Goal: Register for event/course

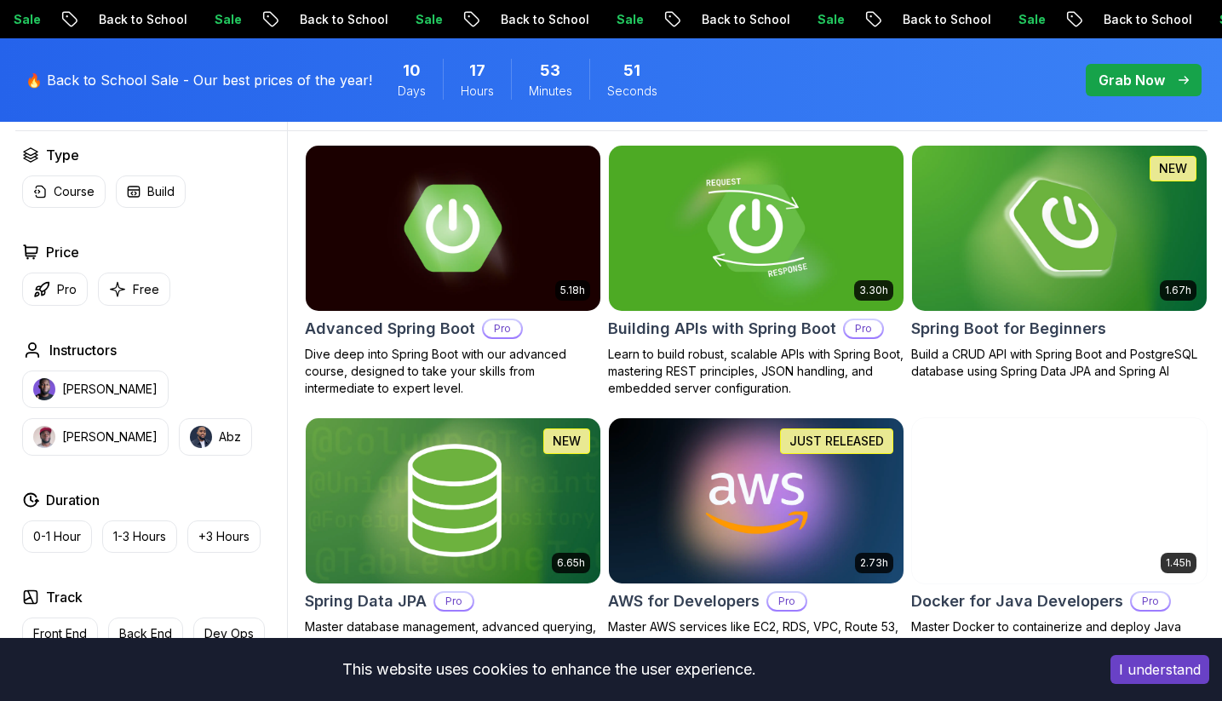
scroll to position [454, 0]
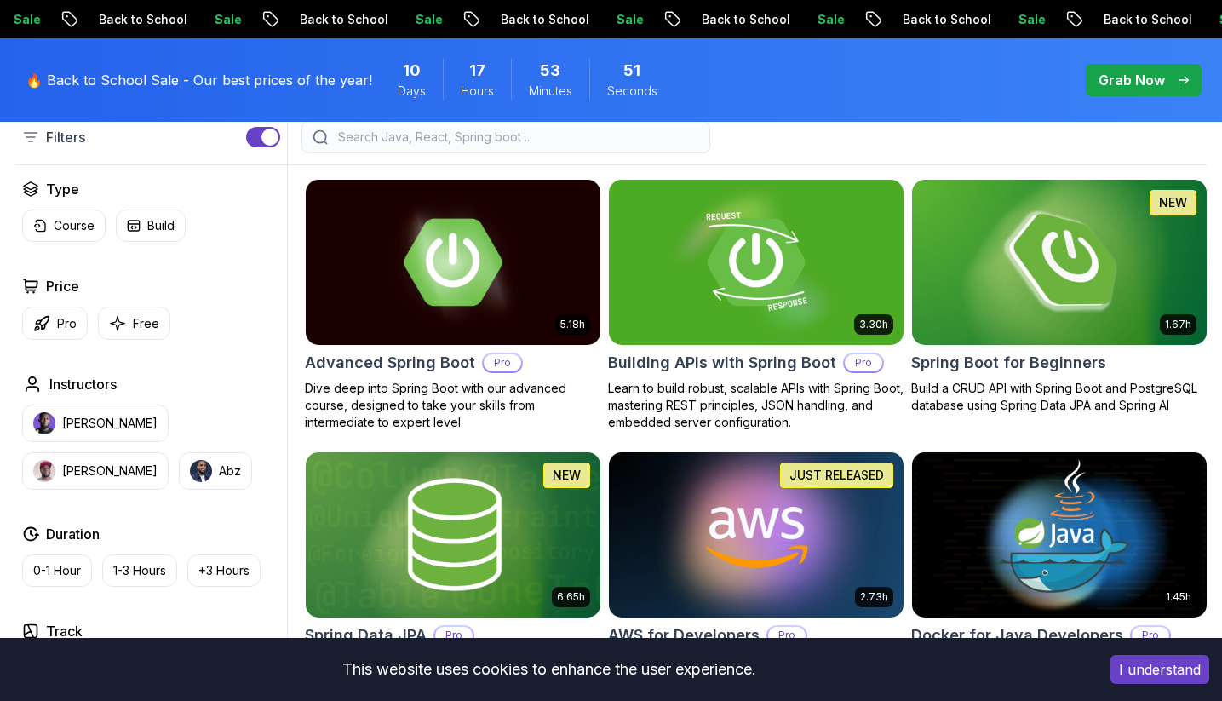
click at [1093, 227] on img at bounding box center [1058, 261] width 309 height 173
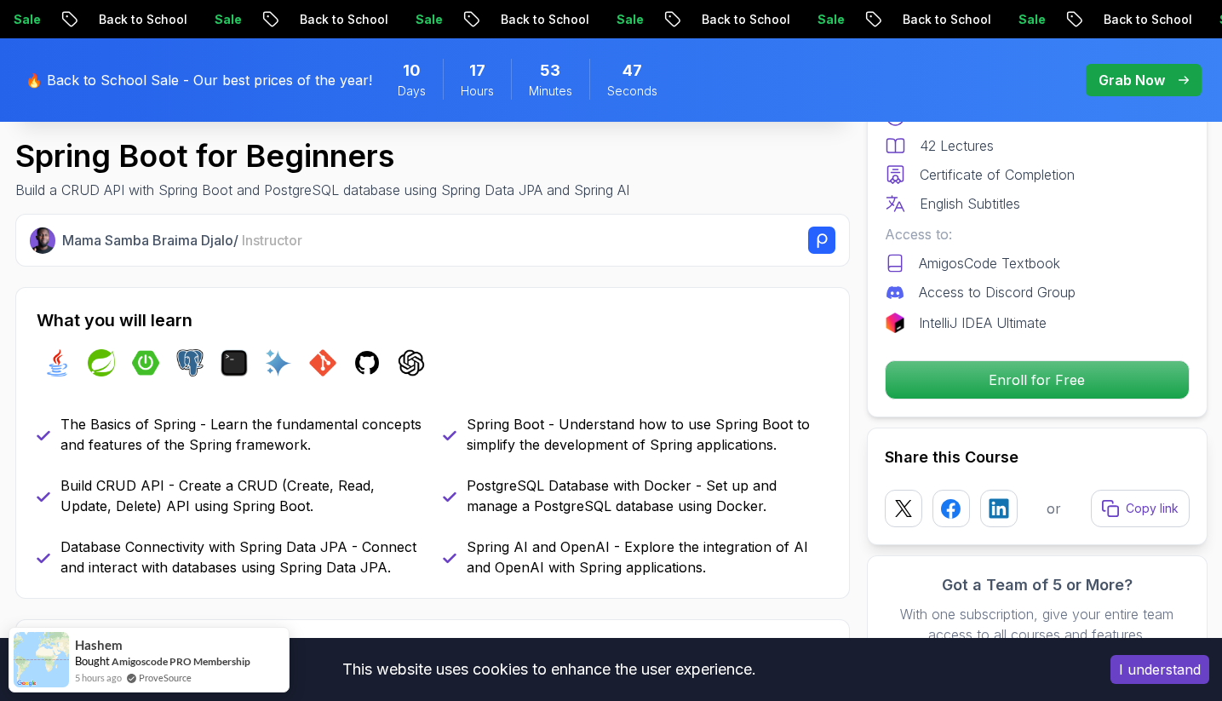
scroll to position [792, 0]
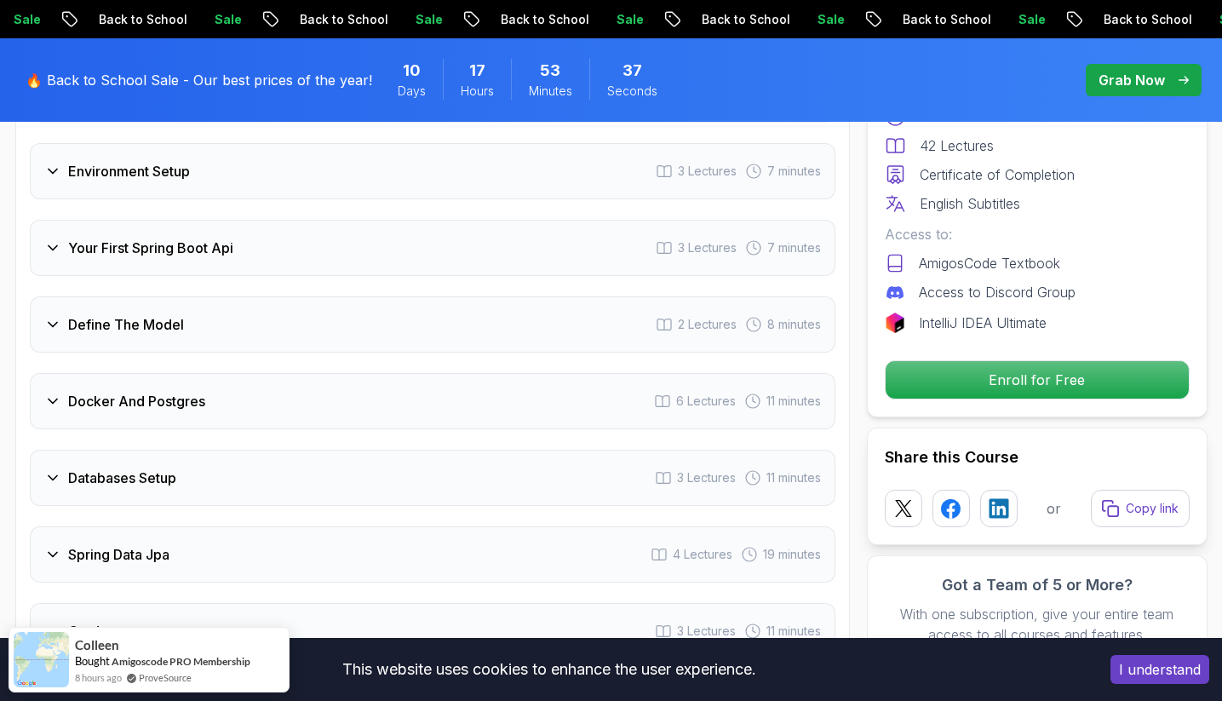
scroll to position [2468, 0]
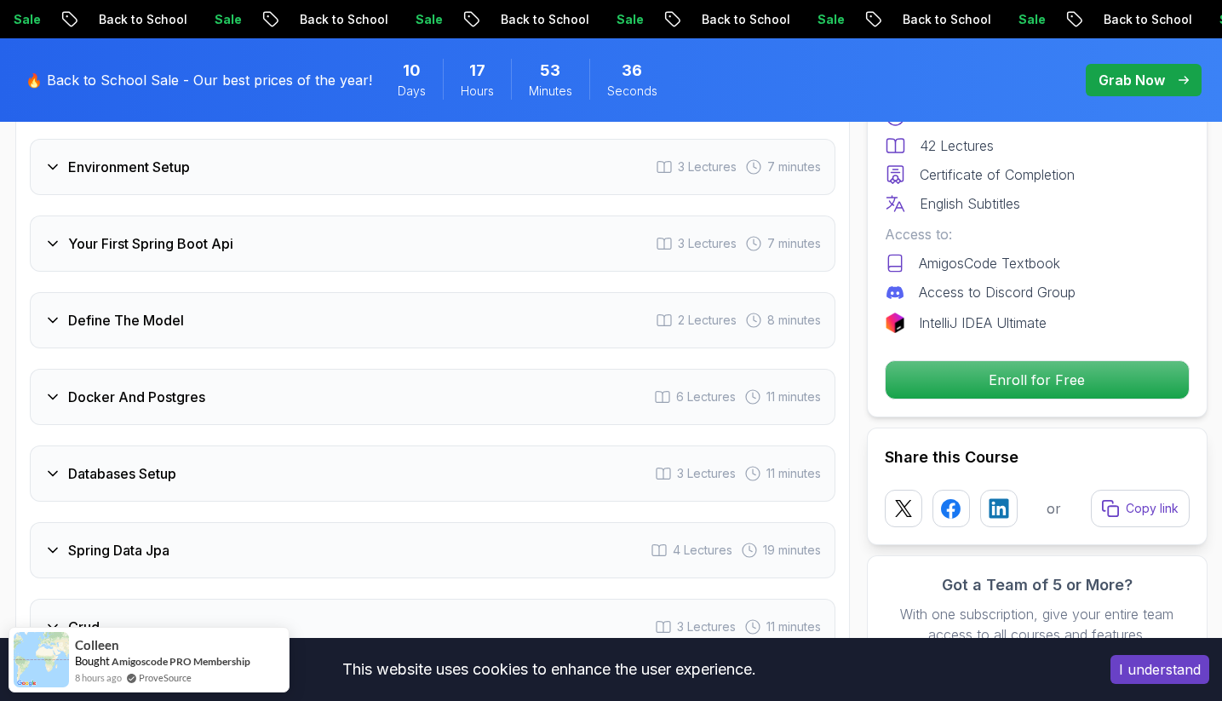
click at [297, 369] on div "Docker And Postgres 6 Lectures 11 minutes" at bounding box center [433, 397] width 806 height 56
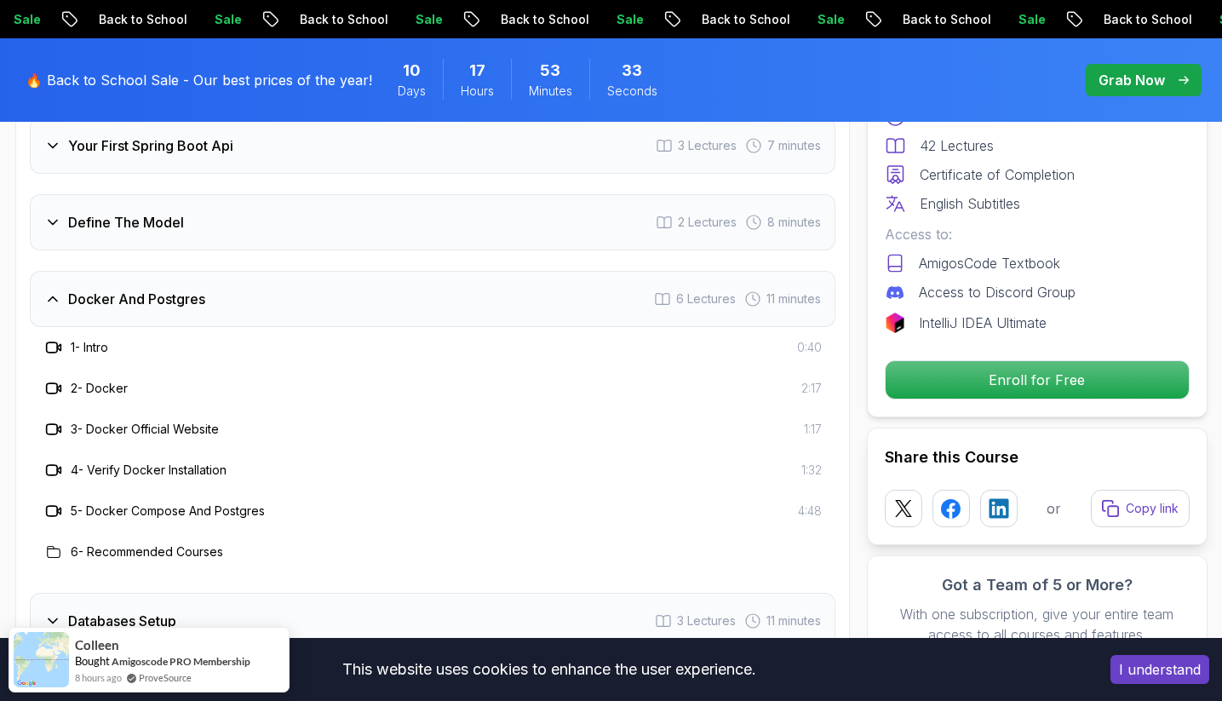
scroll to position [2490, 0]
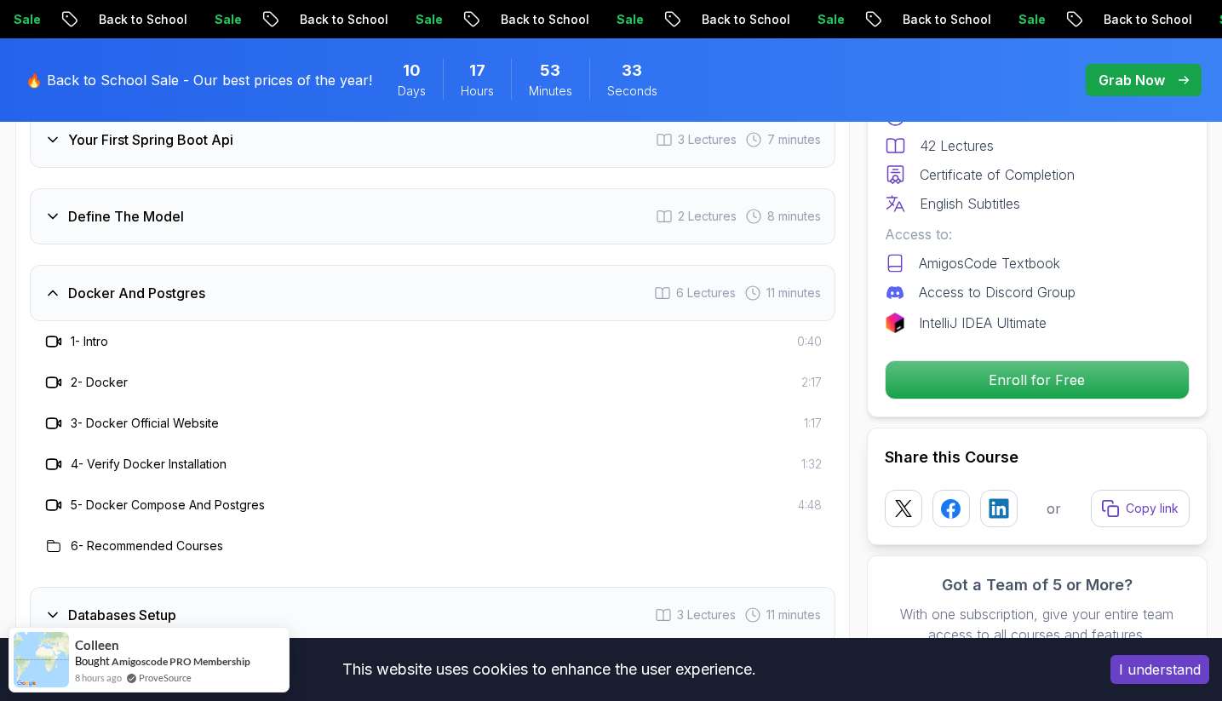
click at [117, 496] on h3 "5 - Docker Compose And Postgres" at bounding box center [168, 504] width 194 height 17
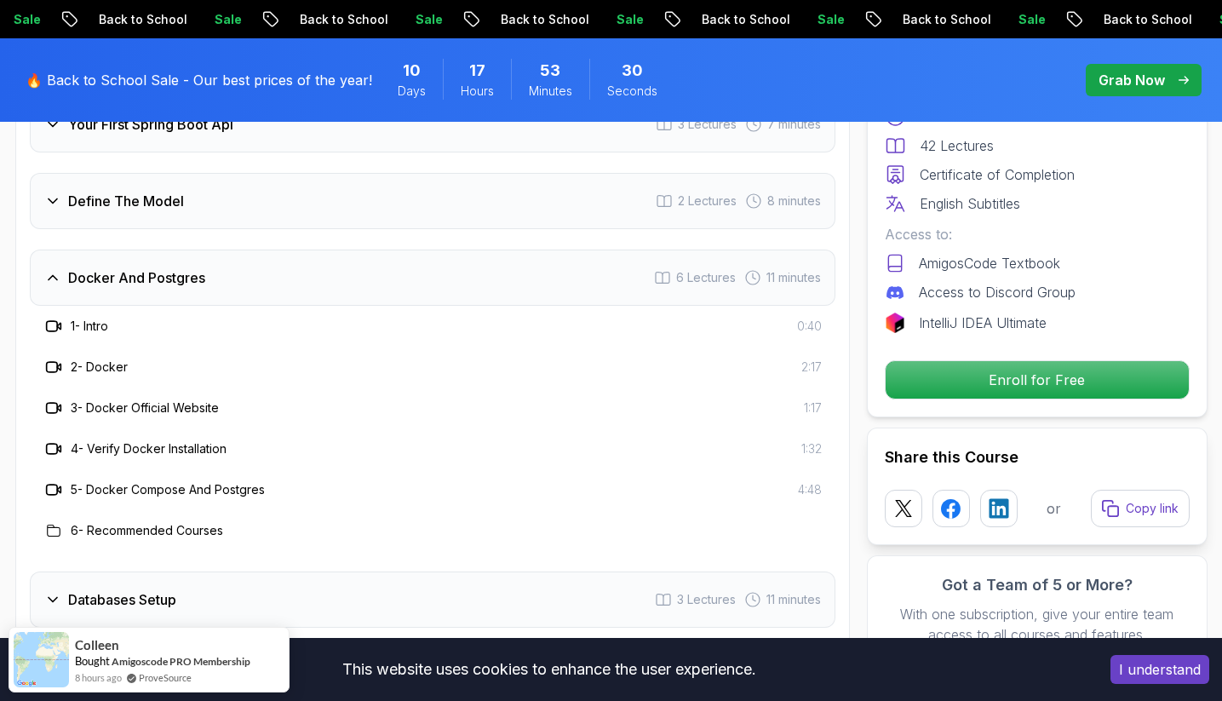
scroll to position [2482, 0]
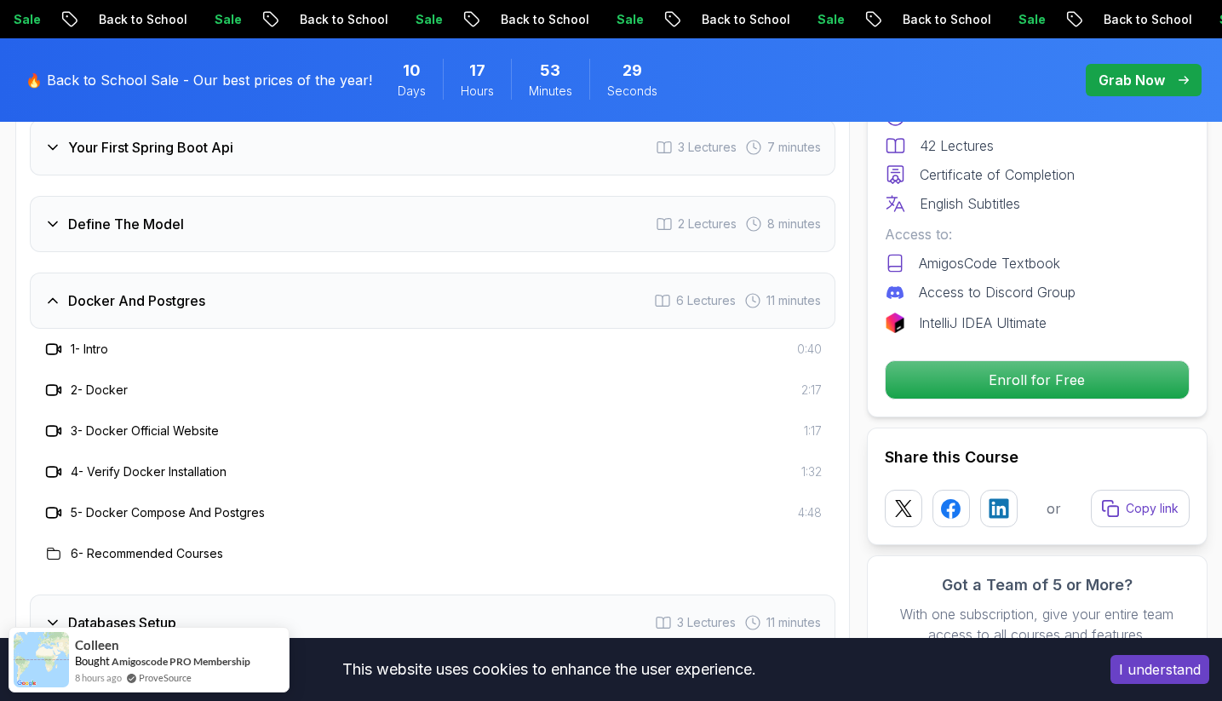
click at [53, 504] on icon at bounding box center [53, 512] width 17 height 17
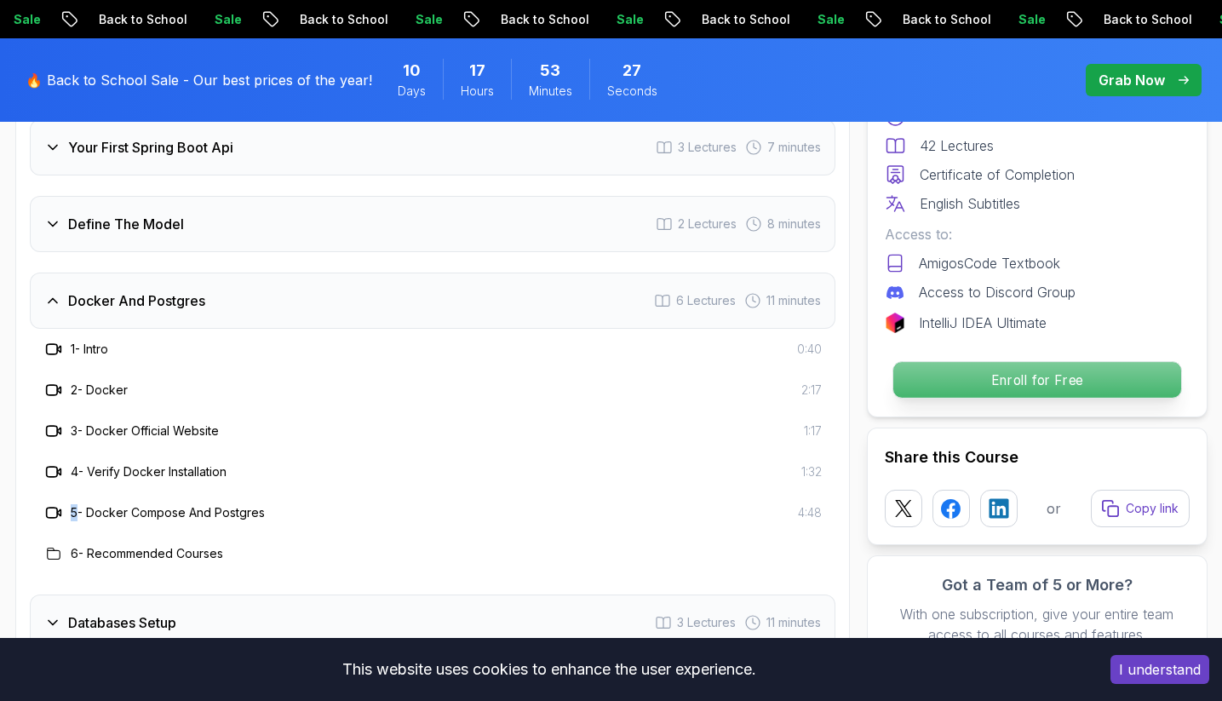
click at [1101, 381] on p "Enroll for Free" at bounding box center [1036, 380] width 288 height 36
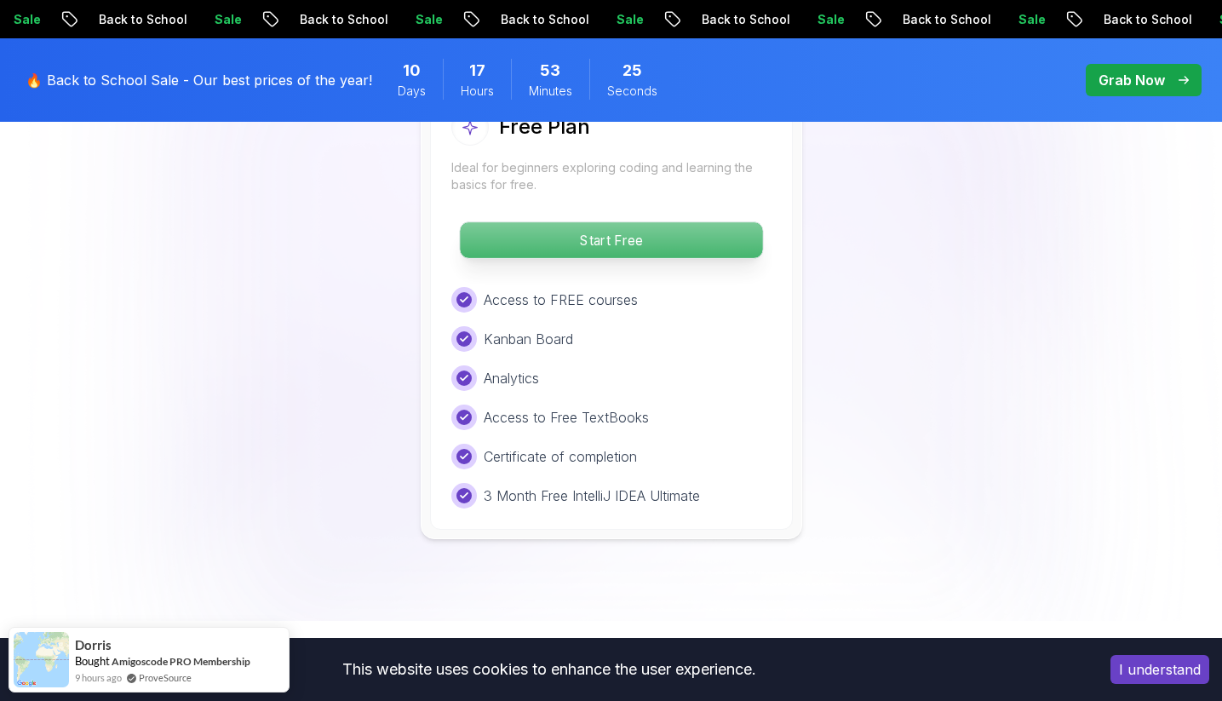
scroll to position [3834, 0]
